Goal: Complete application form: Complete application form

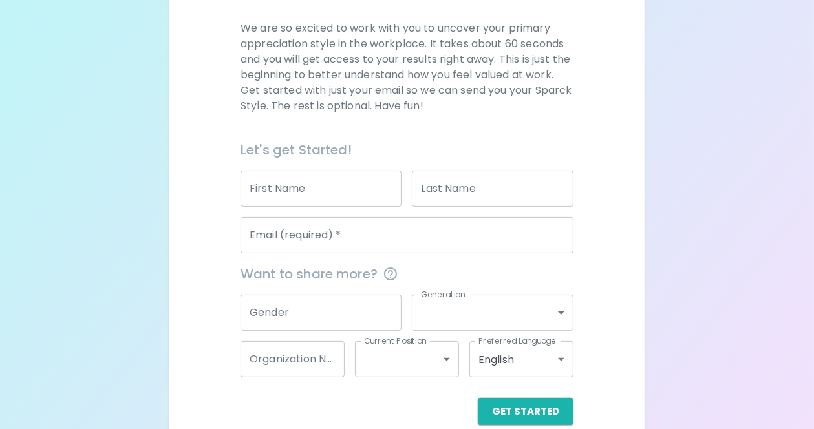
scroll to position [184, 0]
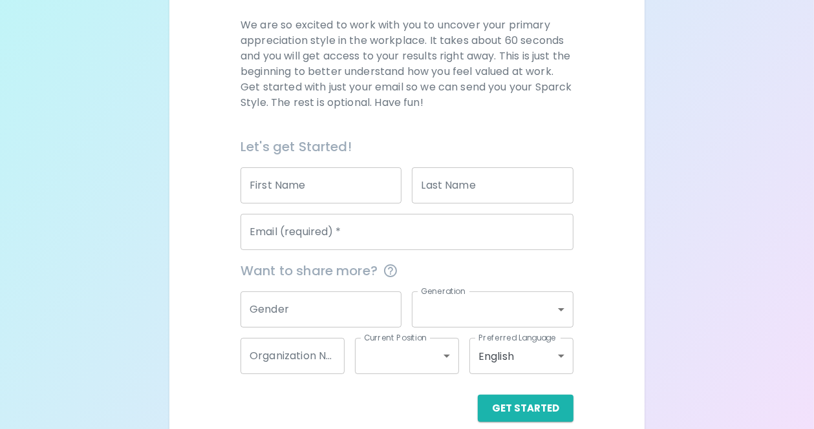
click at [365, 195] on input "First Name" at bounding box center [320, 185] width 161 height 36
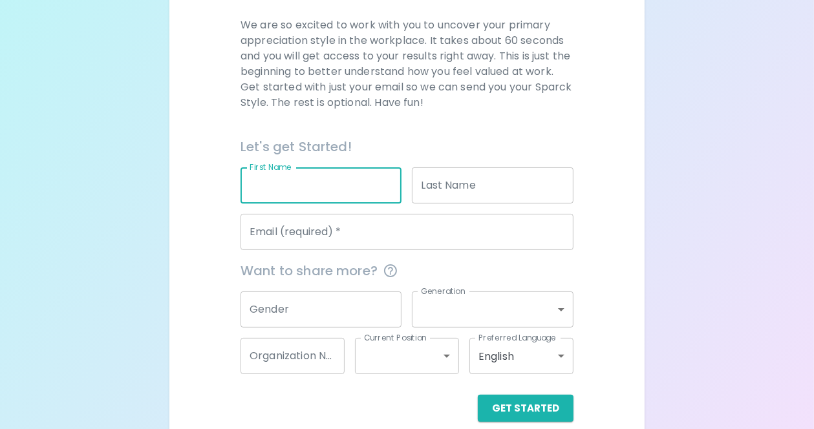
type input "[PERSON_NAME]"
type input "Brown"
type input "[EMAIL_ADDRESS][DOMAIN_NAME]"
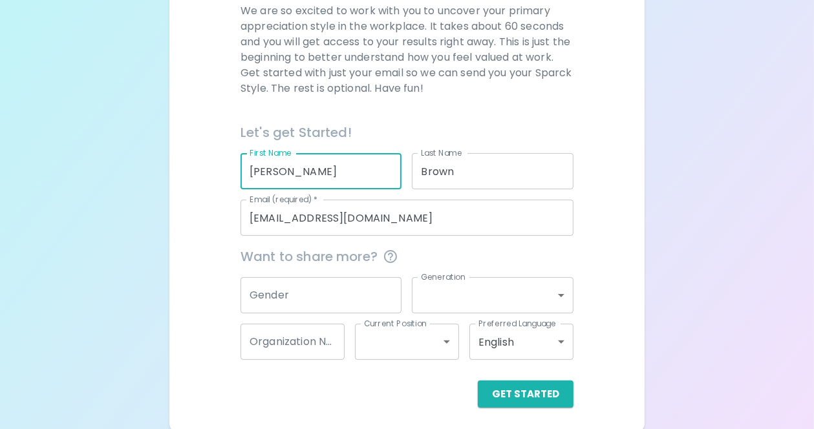
scroll to position [202, 0]
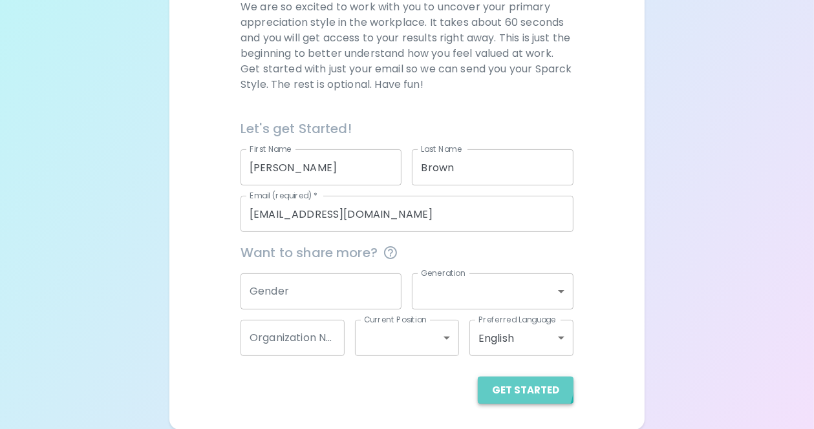
click at [516, 383] on button "Get Started" at bounding box center [526, 390] width 96 height 27
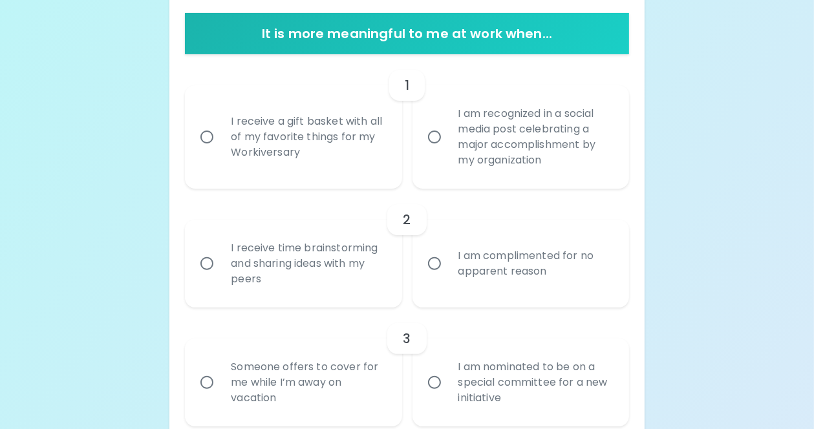
scroll to position [253, 0]
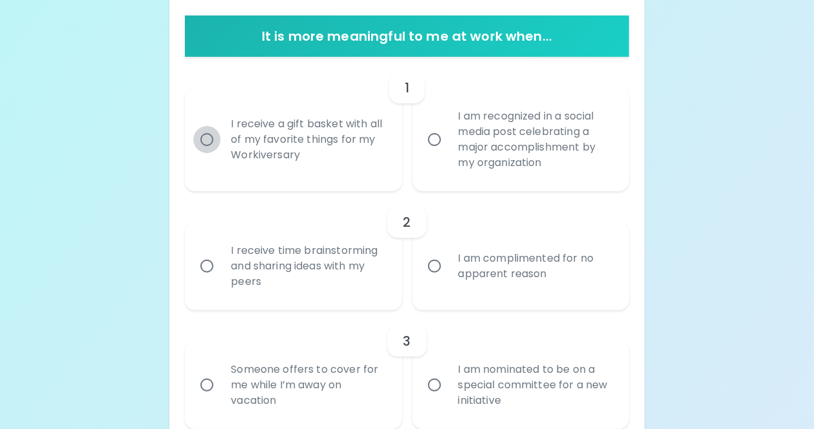
click at [203, 137] on input "I receive a gift basket with all of my favorite things for my Workiversary" at bounding box center [206, 139] width 27 height 27
radio input "true"
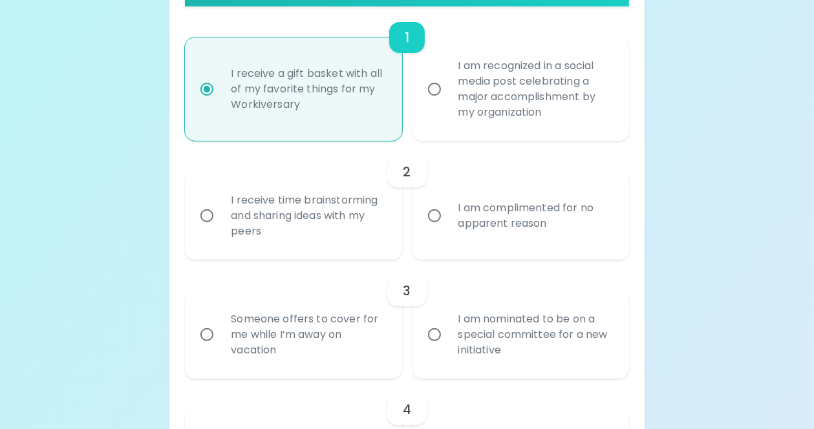
scroll to position [356, 0]
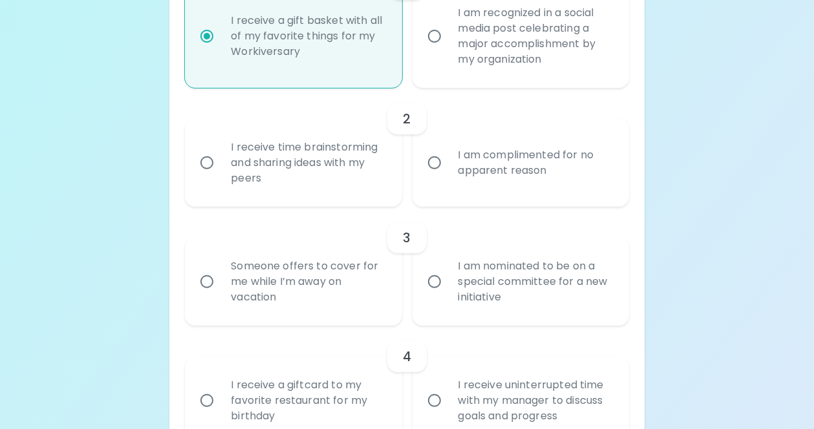
click at [432, 160] on input "I am complimented for no apparent reason" at bounding box center [434, 162] width 27 height 27
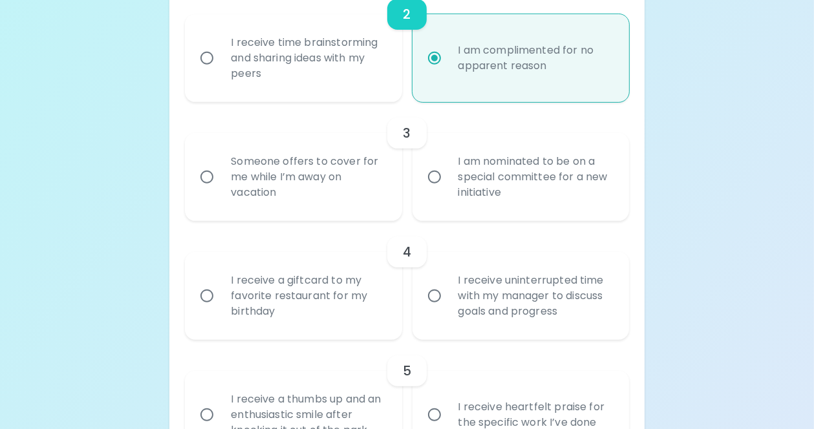
scroll to position [463, 0]
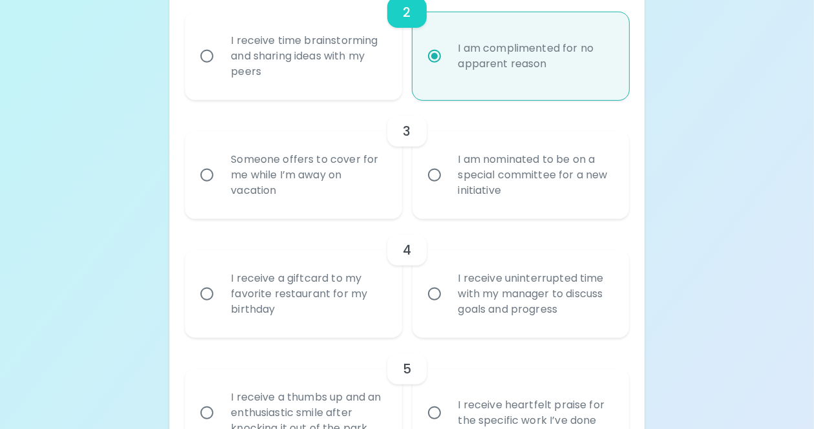
radio input "true"
click at [208, 295] on input "I receive a giftcard to my favorite restaurant for my birthday" at bounding box center [206, 294] width 27 height 27
radio input "false"
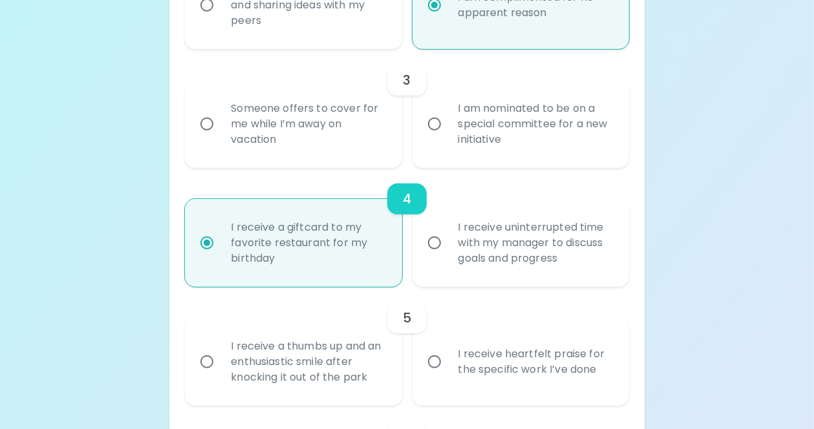
scroll to position [566, 0]
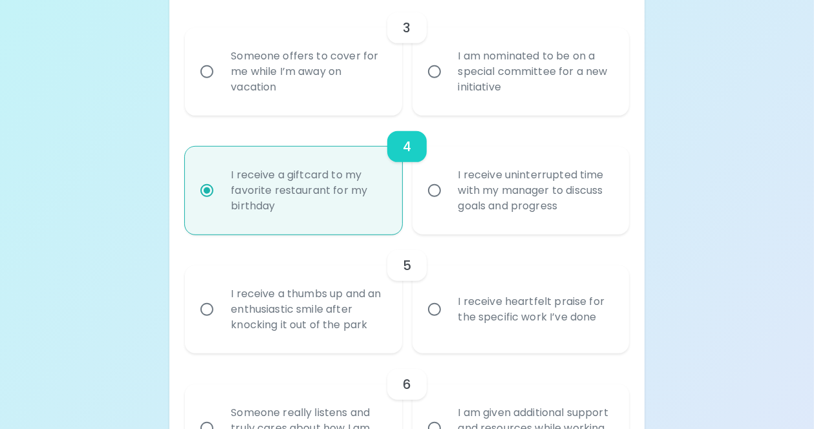
radio input "true"
click at [207, 310] on input "I receive a thumbs up and an enthusiastic smile after knocking it out of the pa…" at bounding box center [206, 309] width 27 height 27
radio input "false"
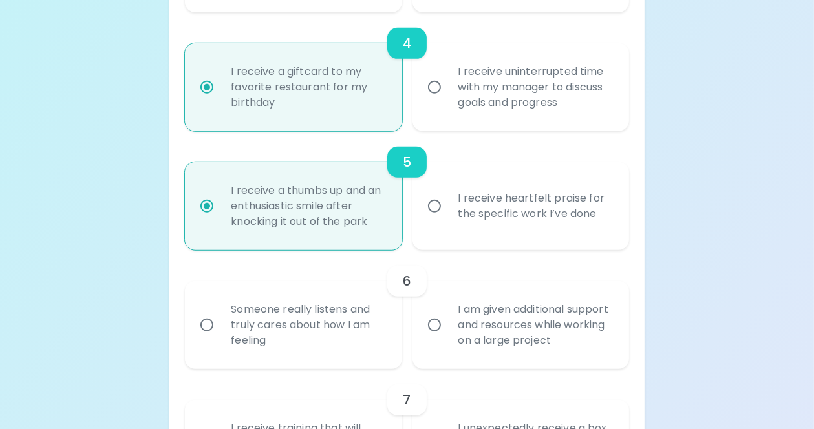
scroll to position [672, 0]
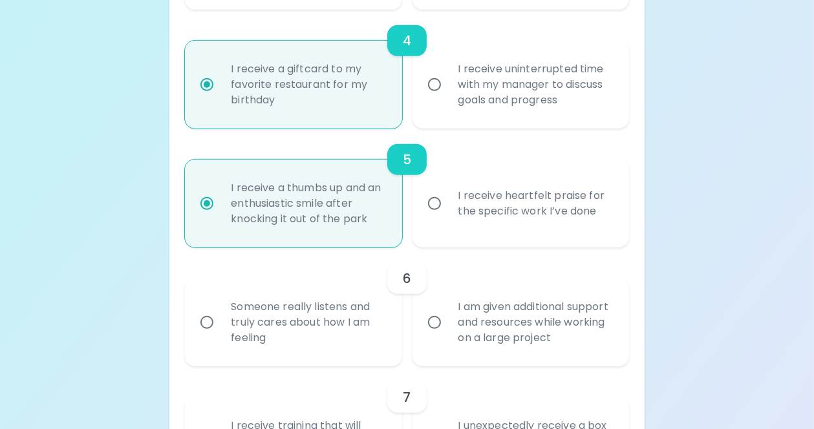
radio input "true"
click at [433, 330] on input "I am given additional support and resources while working on a large project" at bounding box center [434, 322] width 27 height 27
radio input "false"
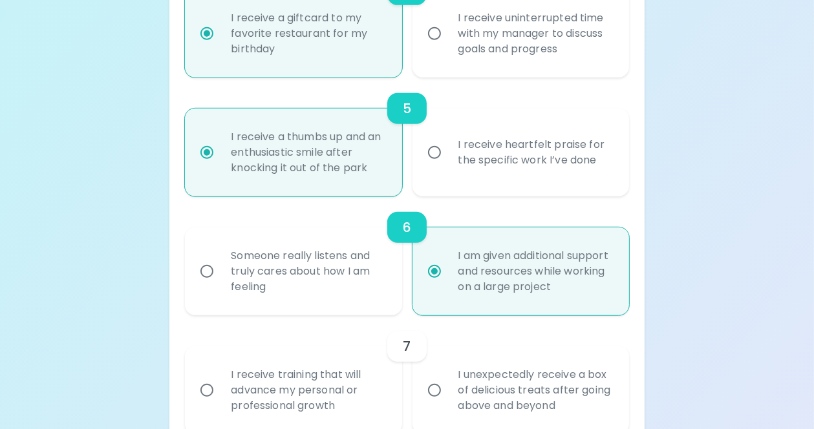
scroll to position [776, 0]
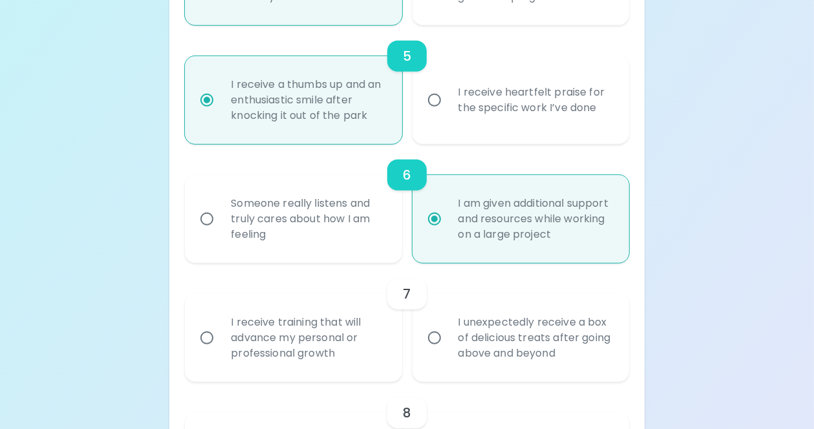
radio input "true"
click at [437, 338] on input "I unexpectedly receive a box of delicious treats after going above and beyond" at bounding box center [434, 338] width 27 height 27
radio input "false"
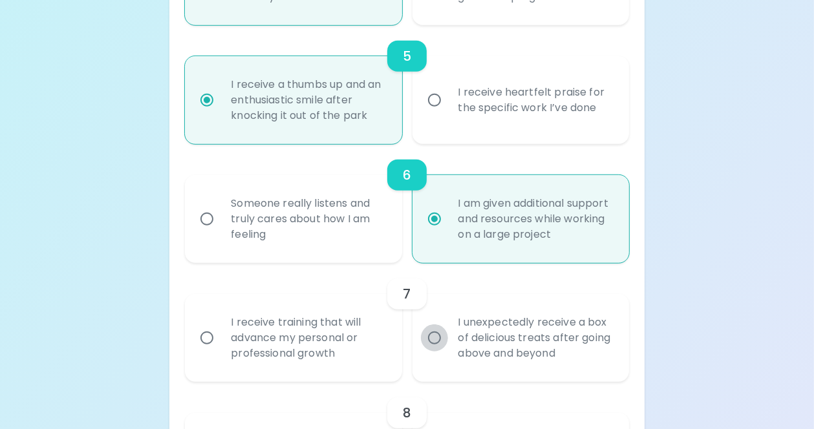
radio input "false"
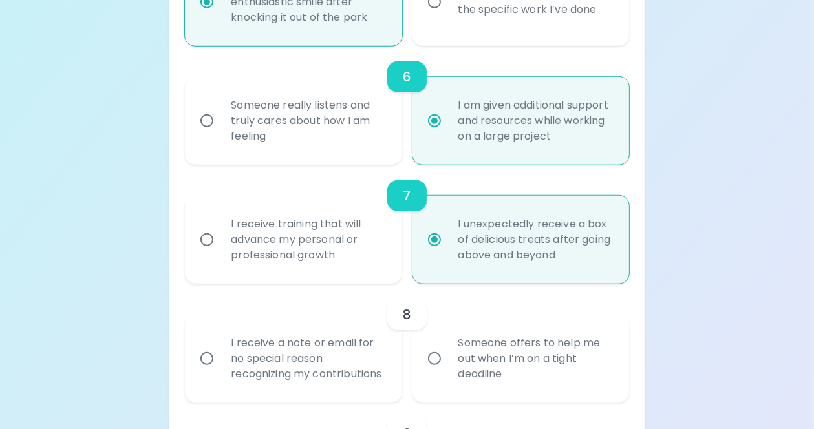
scroll to position [879, 0]
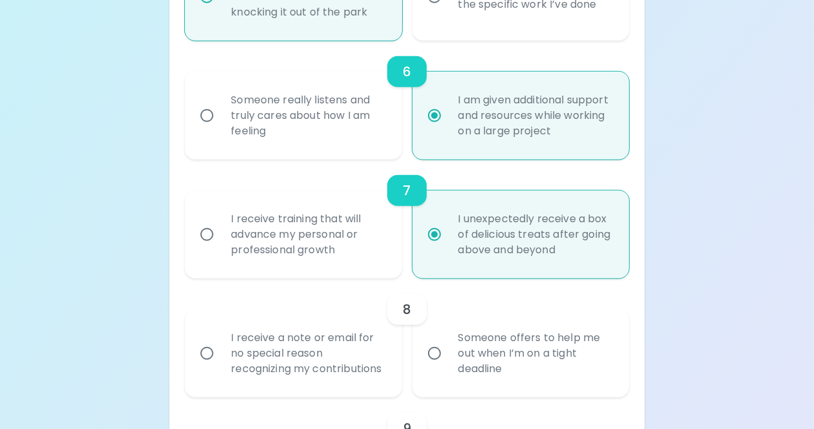
radio input "true"
click at [434, 352] on input "Someone offers to help me out when I’m on a tight deadline" at bounding box center [434, 353] width 27 height 27
radio input "false"
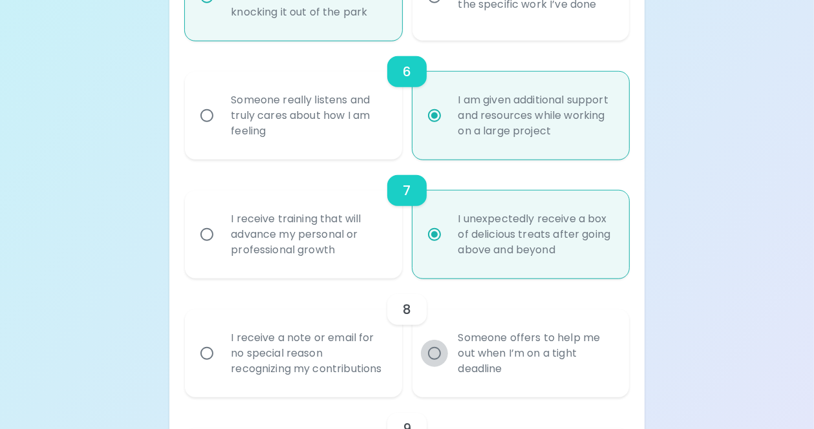
radio input "false"
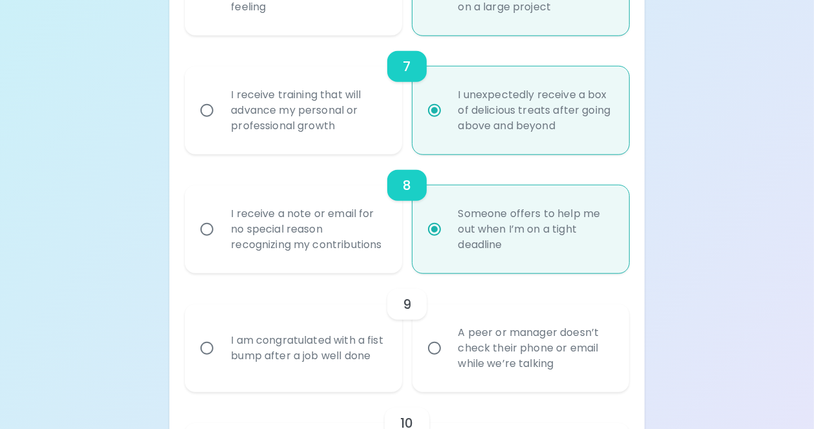
scroll to position [1005, 0]
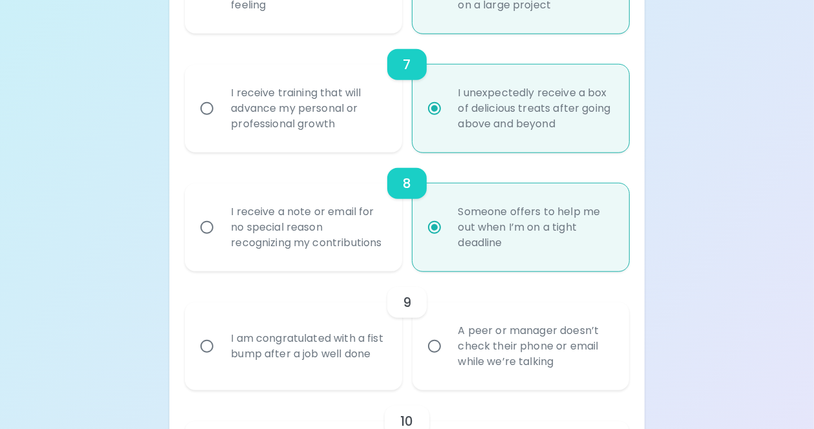
radio input "true"
click at [431, 346] on input "A peer or manager doesn’t check their phone or email while we’re talking" at bounding box center [434, 346] width 27 height 27
radio input "false"
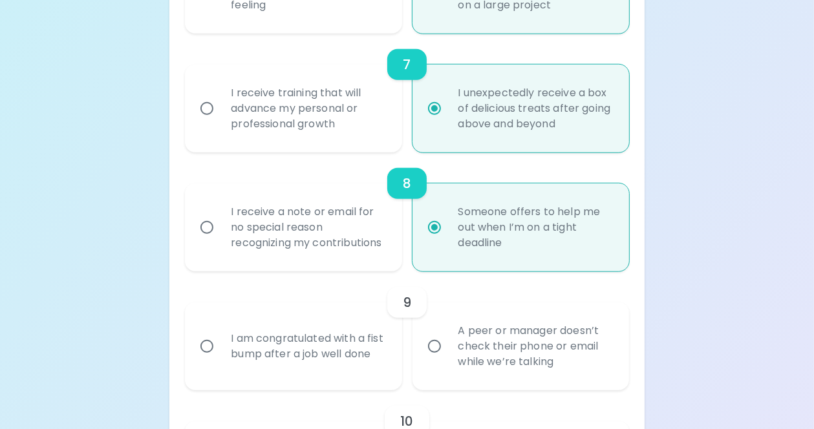
radio input "false"
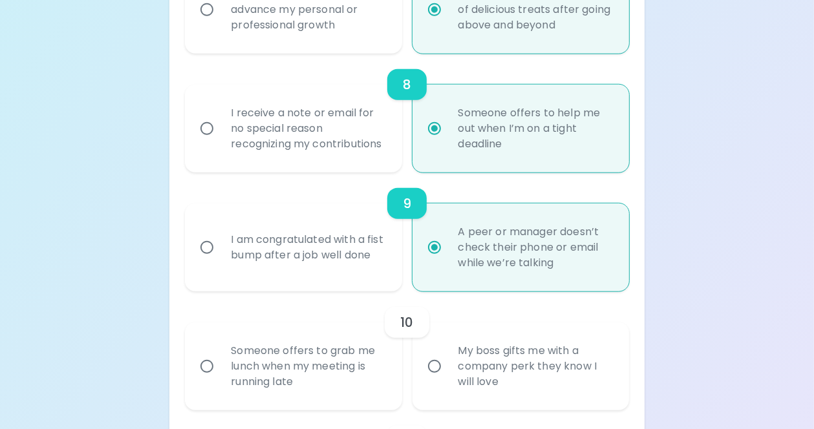
scroll to position [1109, 0]
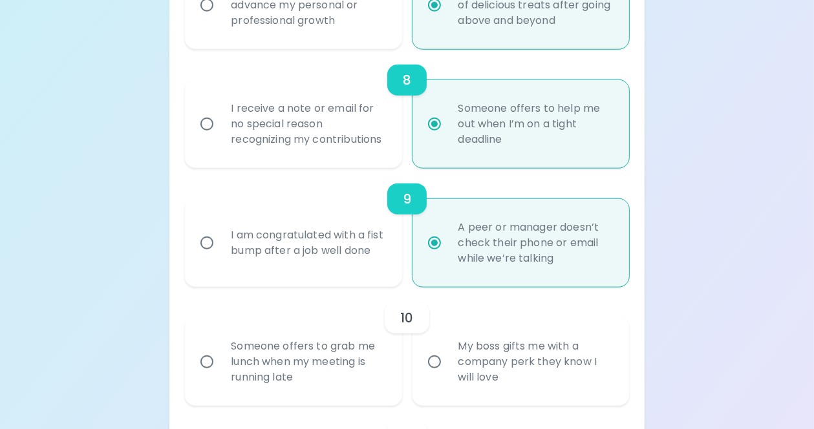
radio input "true"
click at [206, 356] on input "Someone offers to grab me lunch when my meeting is running late" at bounding box center [206, 361] width 27 height 27
radio input "false"
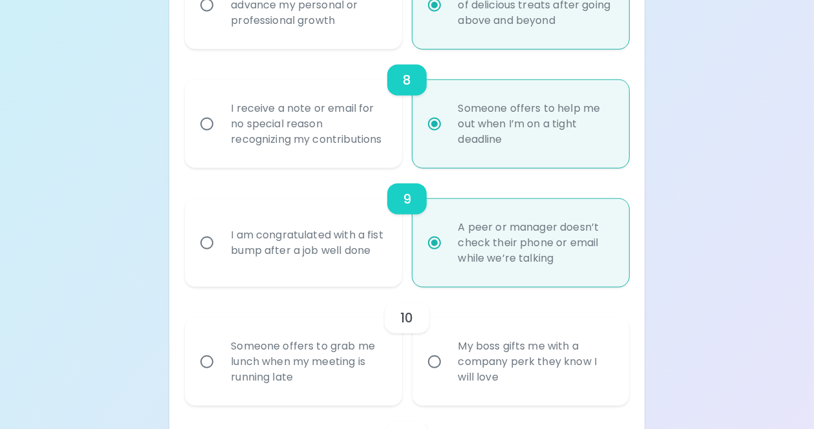
radio input "false"
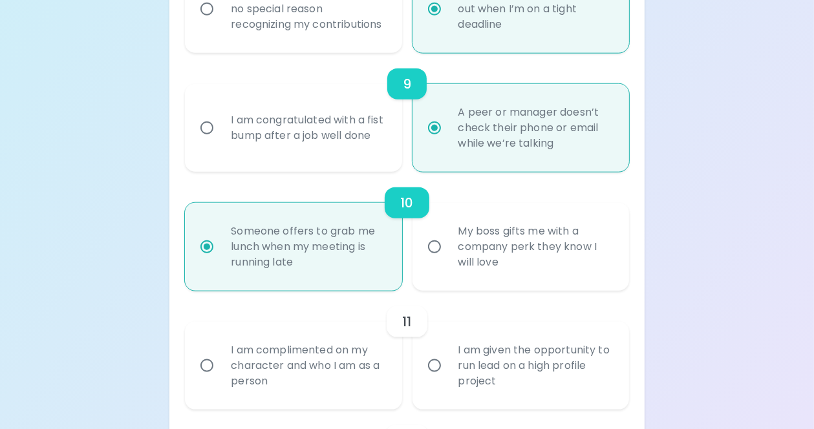
scroll to position [1224, 0]
radio input "true"
click at [201, 361] on input "I am complimented on my character and who I am as a person" at bounding box center [206, 365] width 27 height 27
radio input "false"
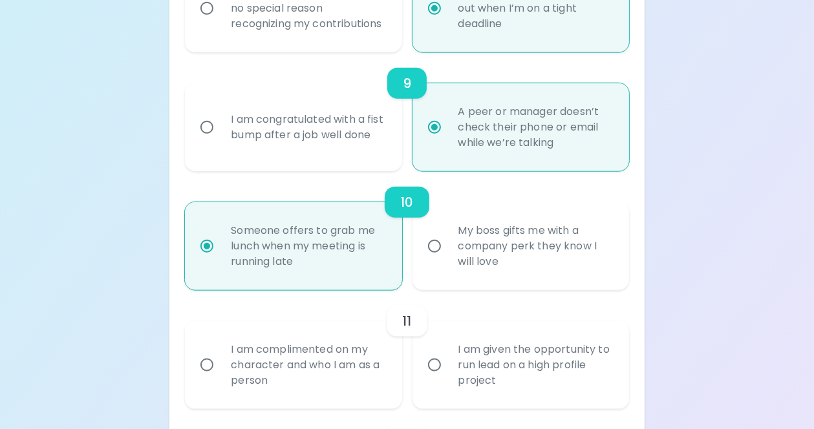
radio input "false"
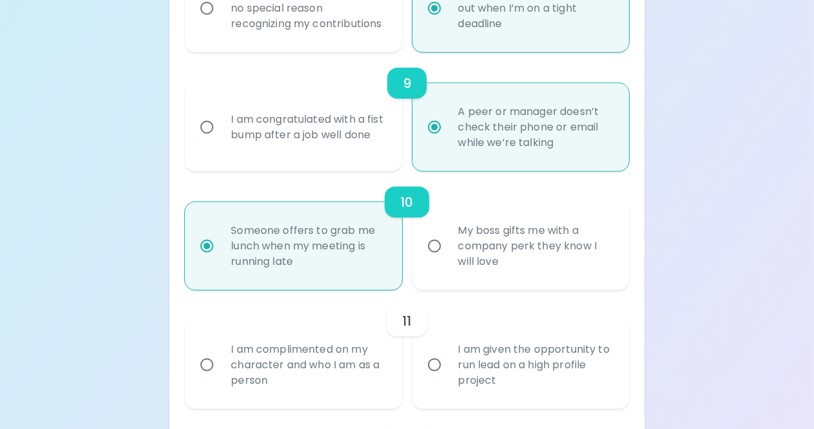
radio input "false"
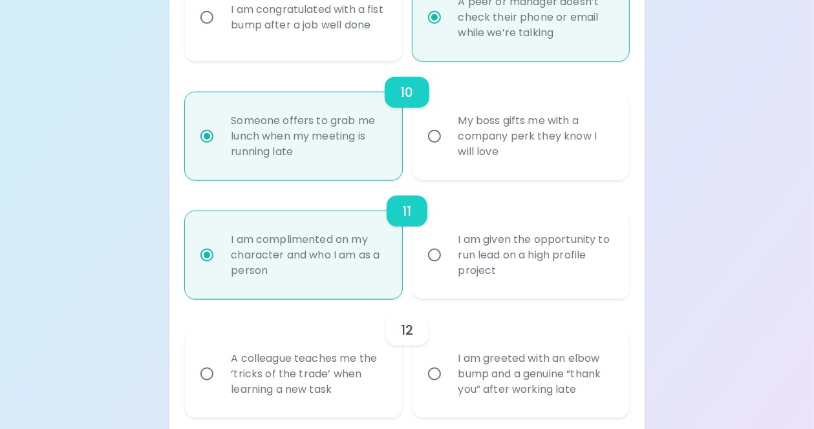
scroll to position [1335, 0]
radio input "true"
click at [206, 372] on input "A colleague teaches me the ‘tricks of the trade’ when learning a new task" at bounding box center [206, 373] width 27 height 27
radio input "false"
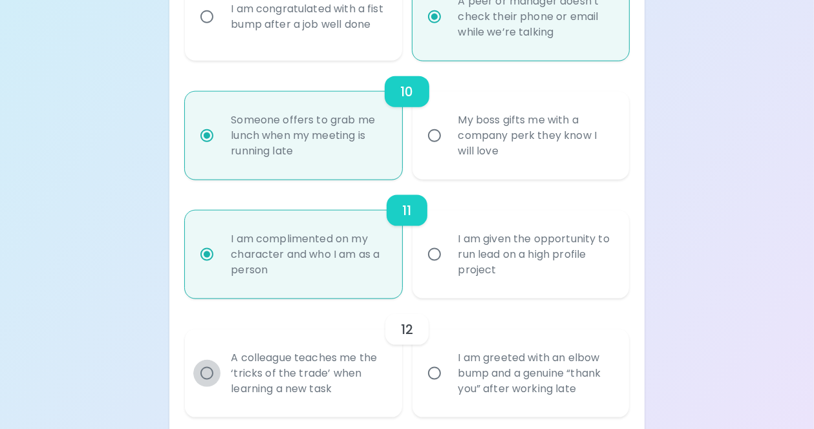
radio input "false"
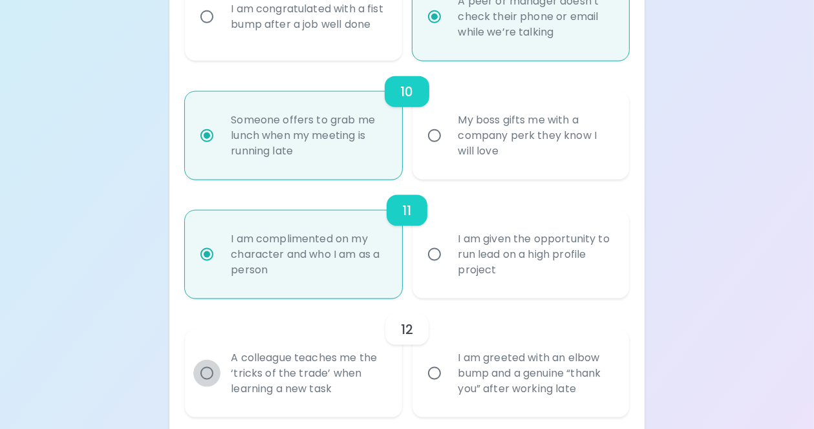
radio input "false"
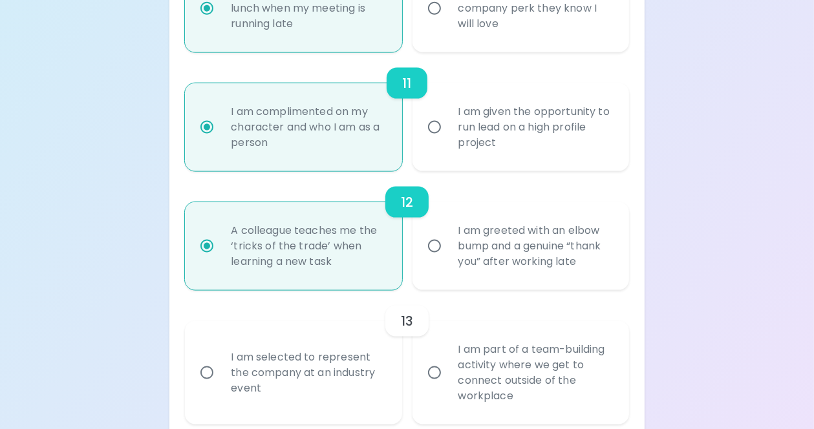
scroll to position [1464, 0]
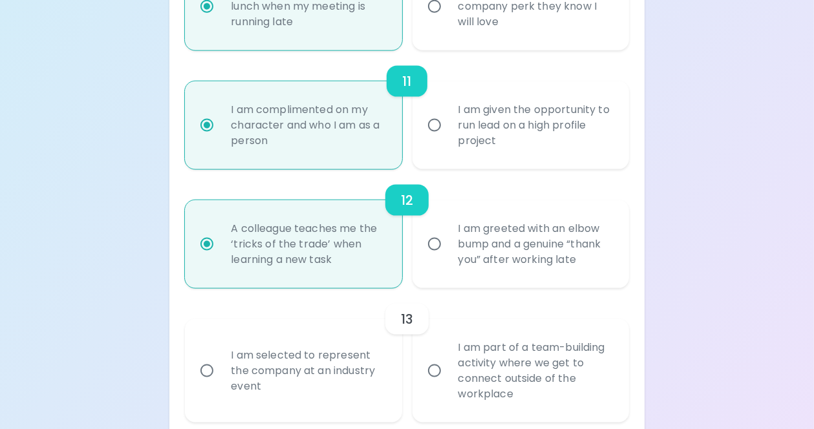
radio input "true"
click at [434, 368] on input "I am part of a team-building activity where we get to connect outside of the wo…" at bounding box center [434, 371] width 27 height 27
radio input "false"
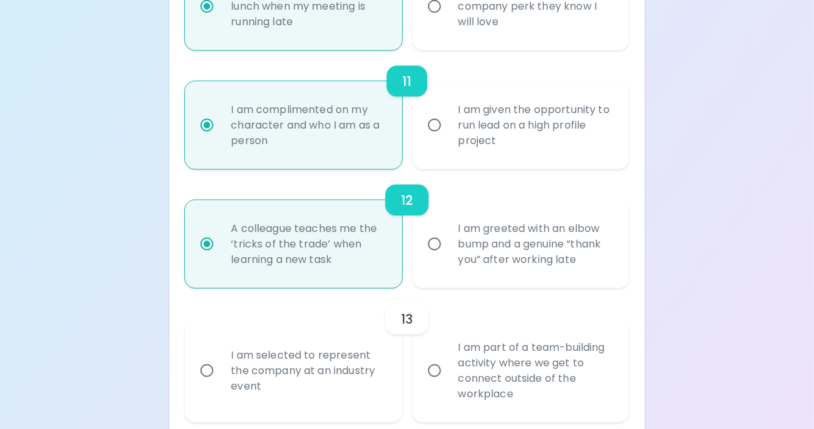
radio input "false"
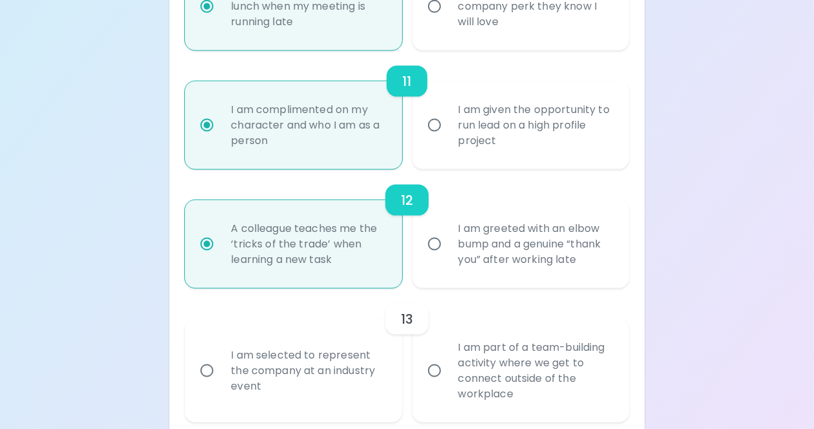
radio input "false"
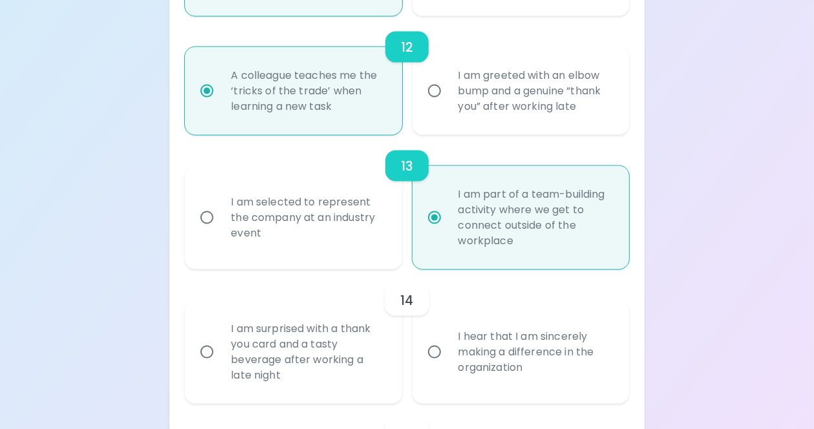
scroll to position [1619, 0]
radio input "true"
click at [209, 351] on input "I am surprised with a thank you card and a tasty beverage after working a late …" at bounding box center [206, 350] width 27 height 27
radio input "false"
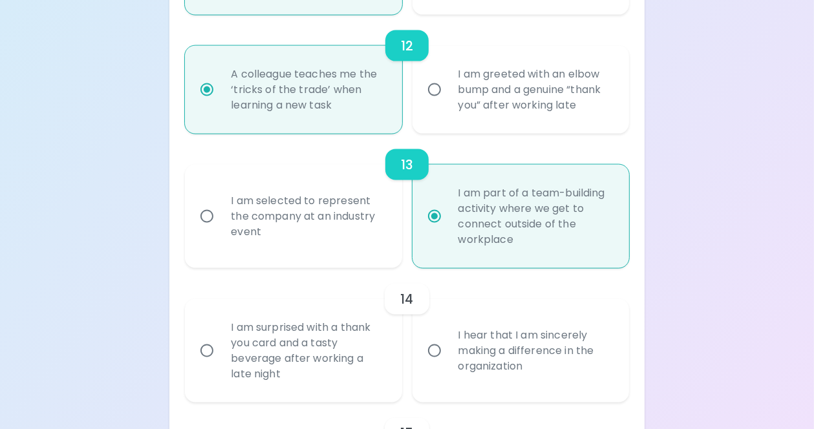
radio input "false"
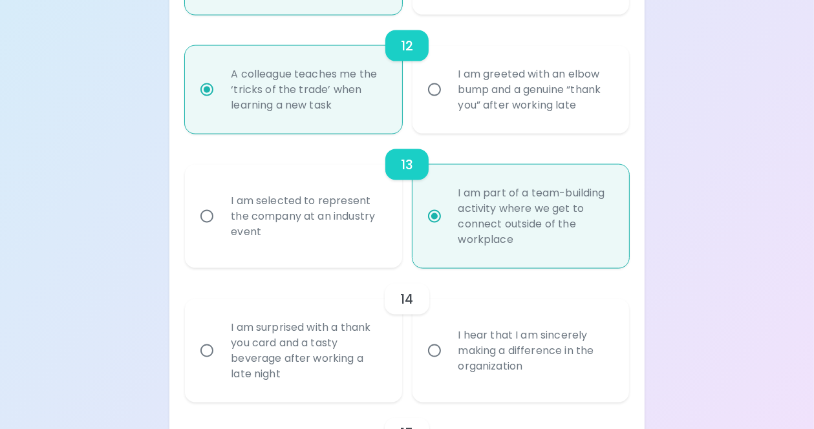
radio input "false"
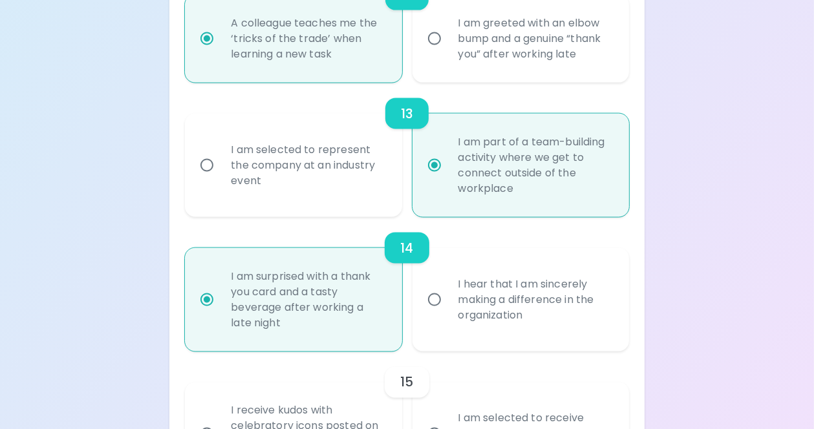
scroll to position [1722, 0]
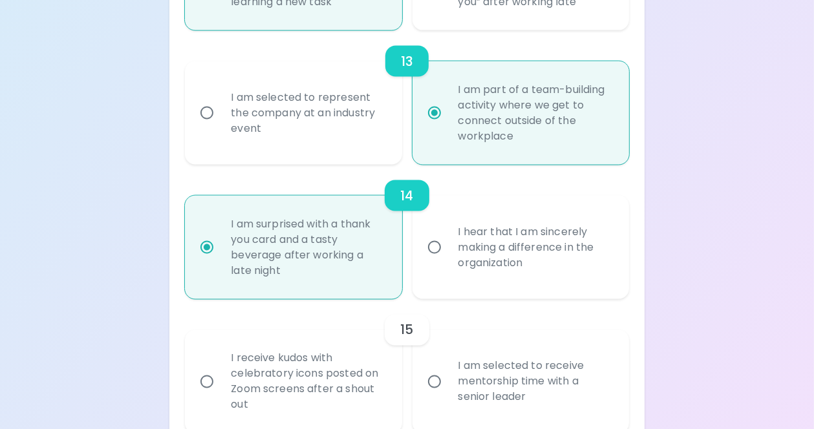
radio input "true"
click at [435, 379] on input "I am selected to receive mentorship time with a senior leader" at bounding box center [434, 381] width 27 height 27
radio input "false"
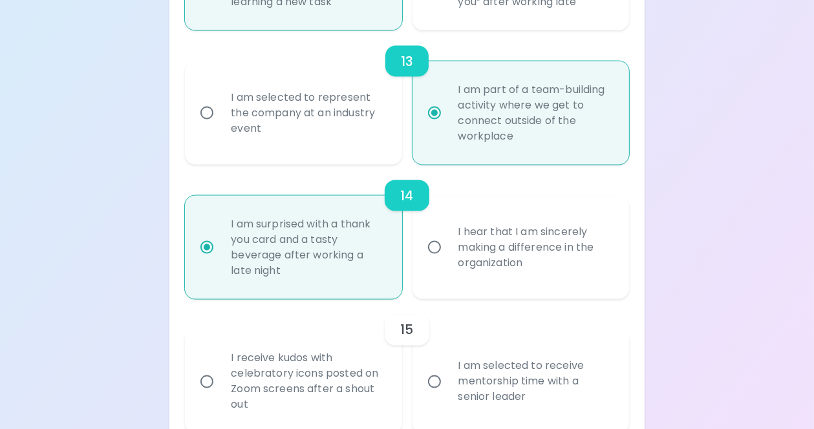
radio input "false"
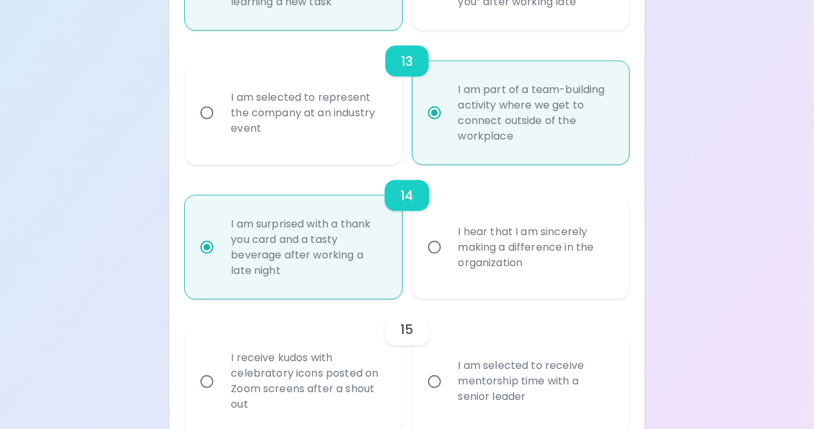
radio input "false"
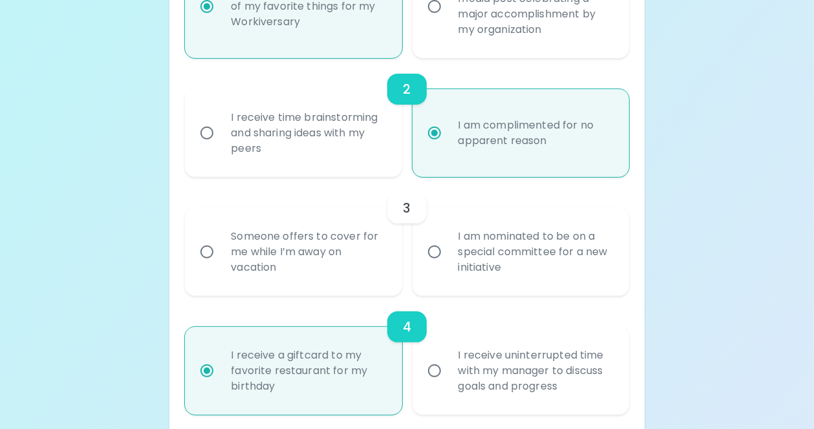
scroll to position [369, 0]
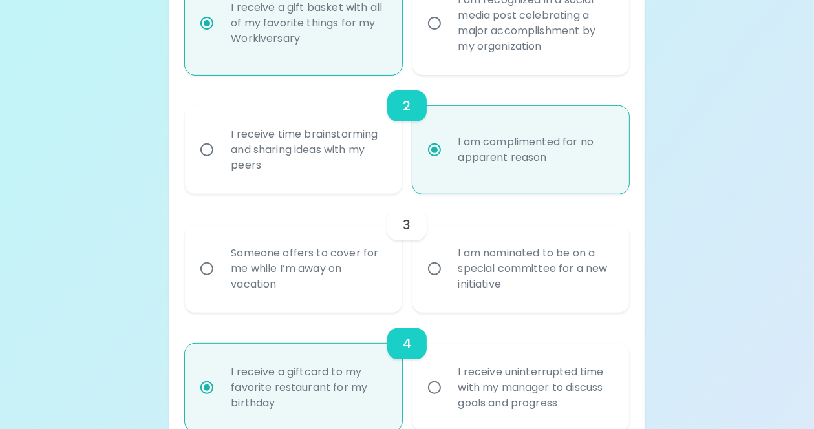
radio input "true"
click at [438, 268] on input "I am nominated to be on a special committee for a new initiative" at bounding box center [434, 268] width 27 height 27
radio input "false"
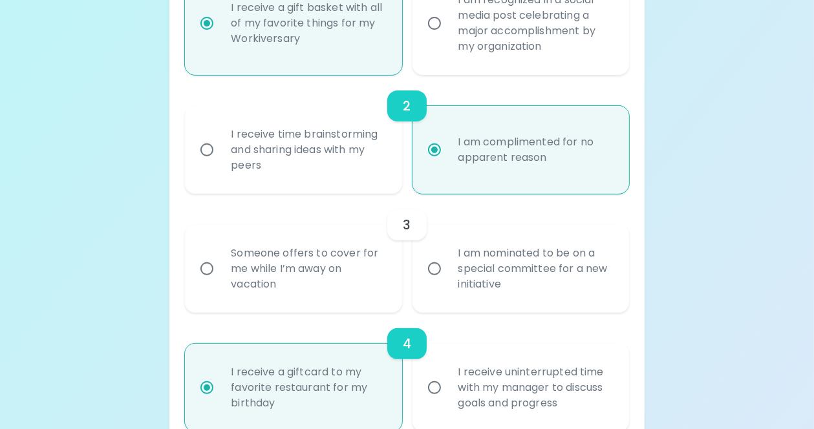
radio input "false"
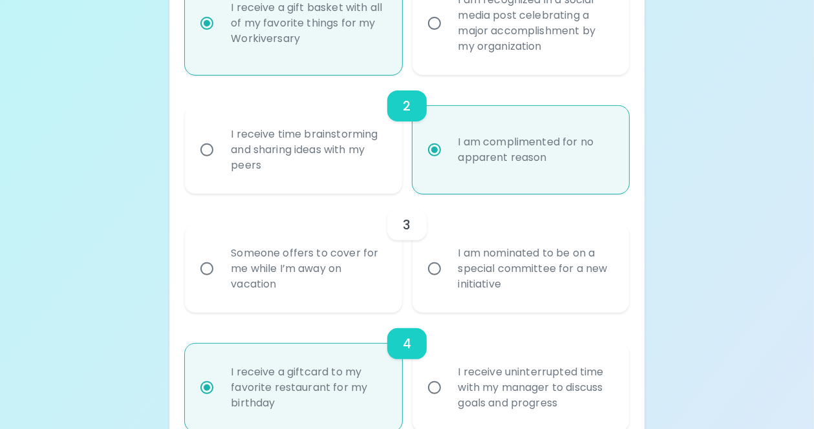
radio input "false"
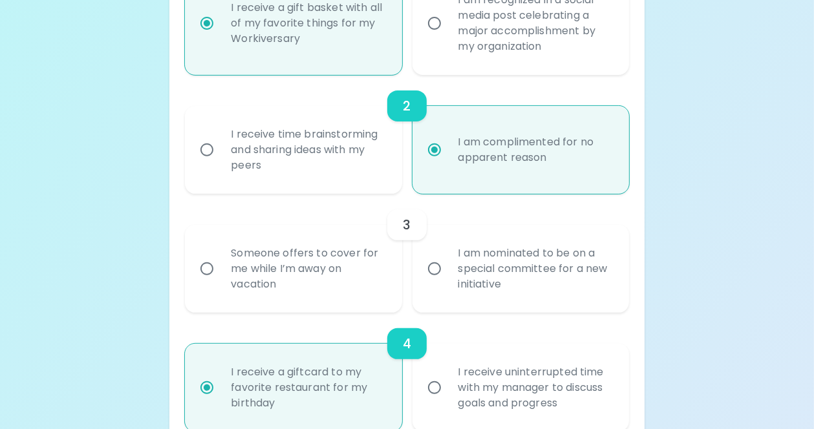
radio input "false"
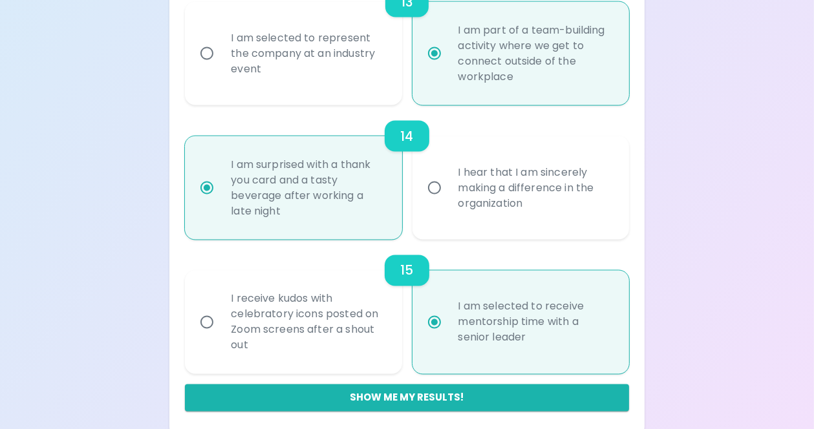
scroll to position [1789, 0]
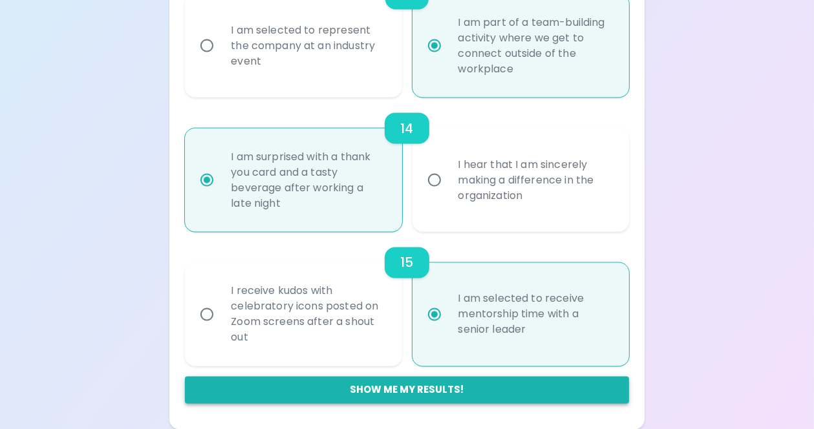
radio input "true"
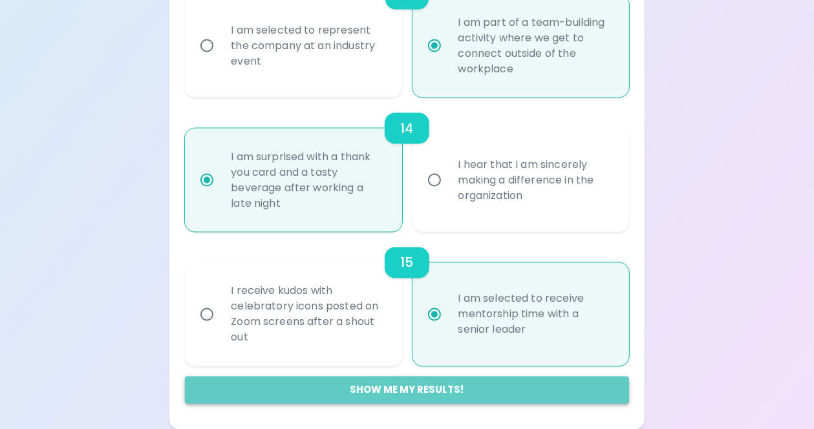
click at [412, 392] on button "Show me my results!" at bounding box center [406, 390] width 443 height 27
radio input "false"
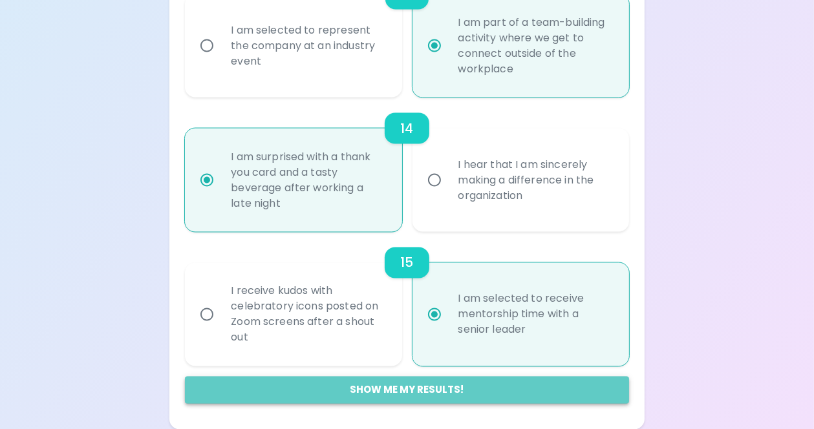
radio input "false"
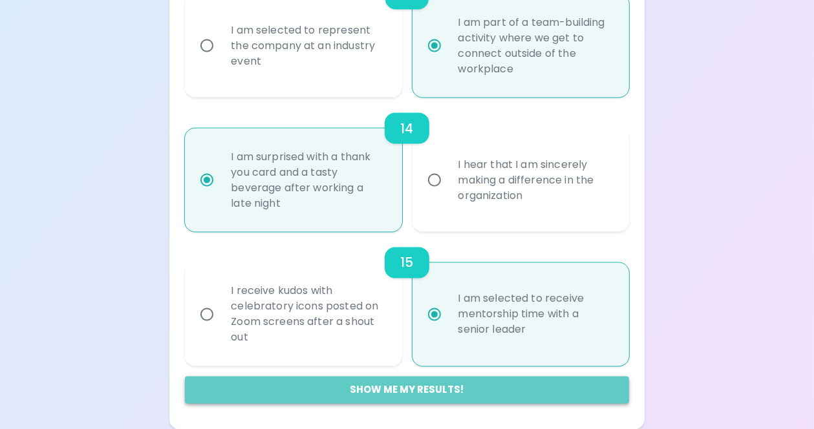
radio input "false"
radio input "true"
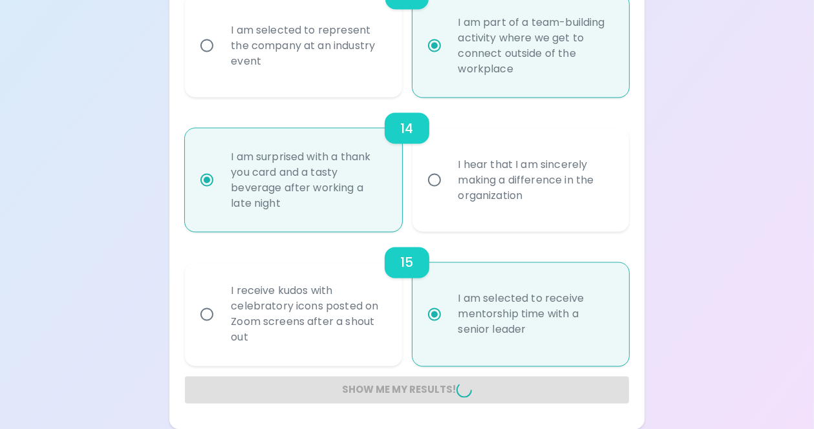
radio input "false"
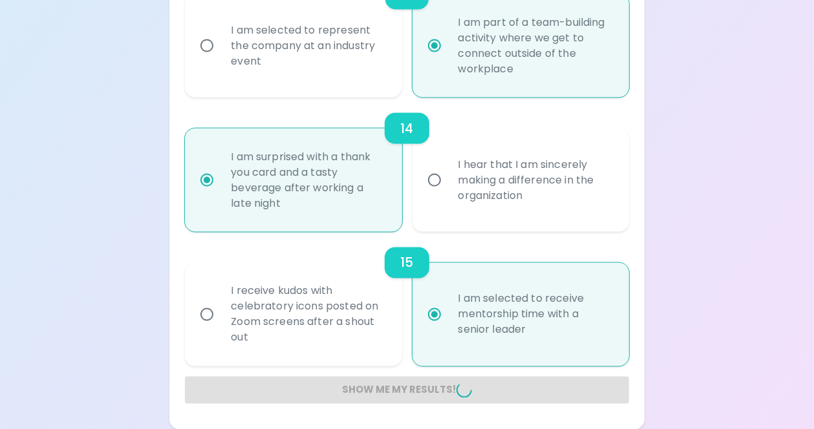
radio input "false"
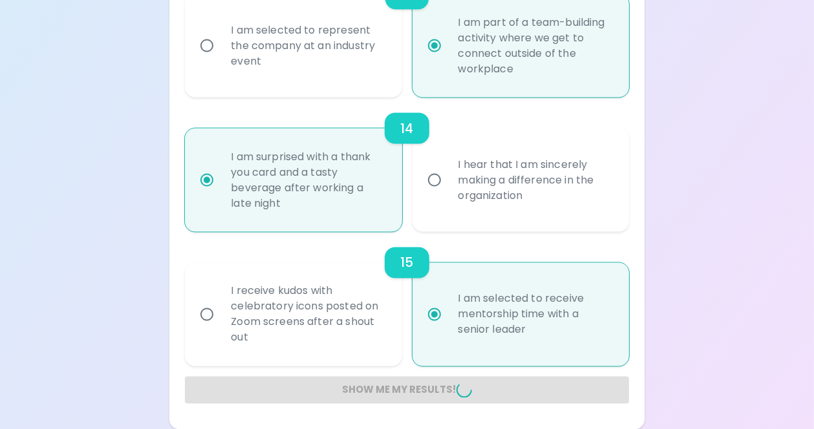
radio input "false"
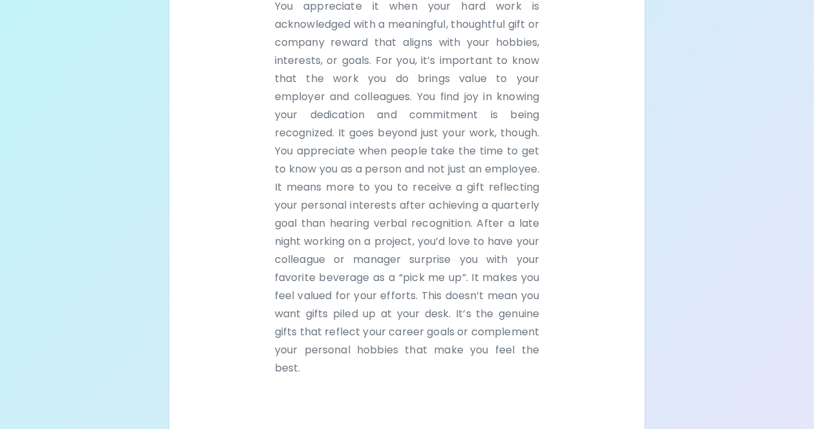
scroll to position [336, 0]
